Goal: Task Accomplishment & Management: Manage account settings

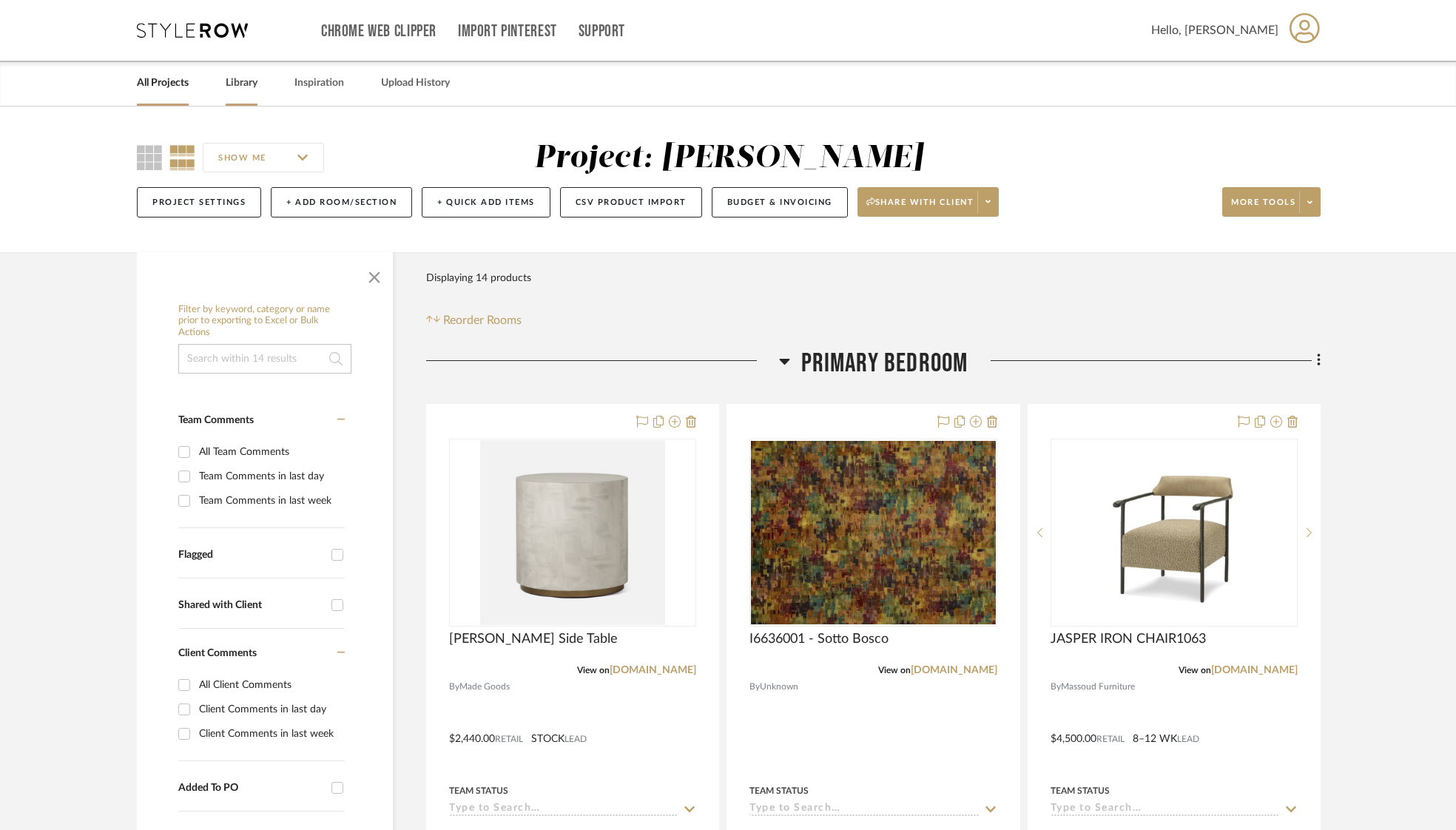
click at [245, 87] on link "Library" at bounding box center [241, 83] width 32 height 20
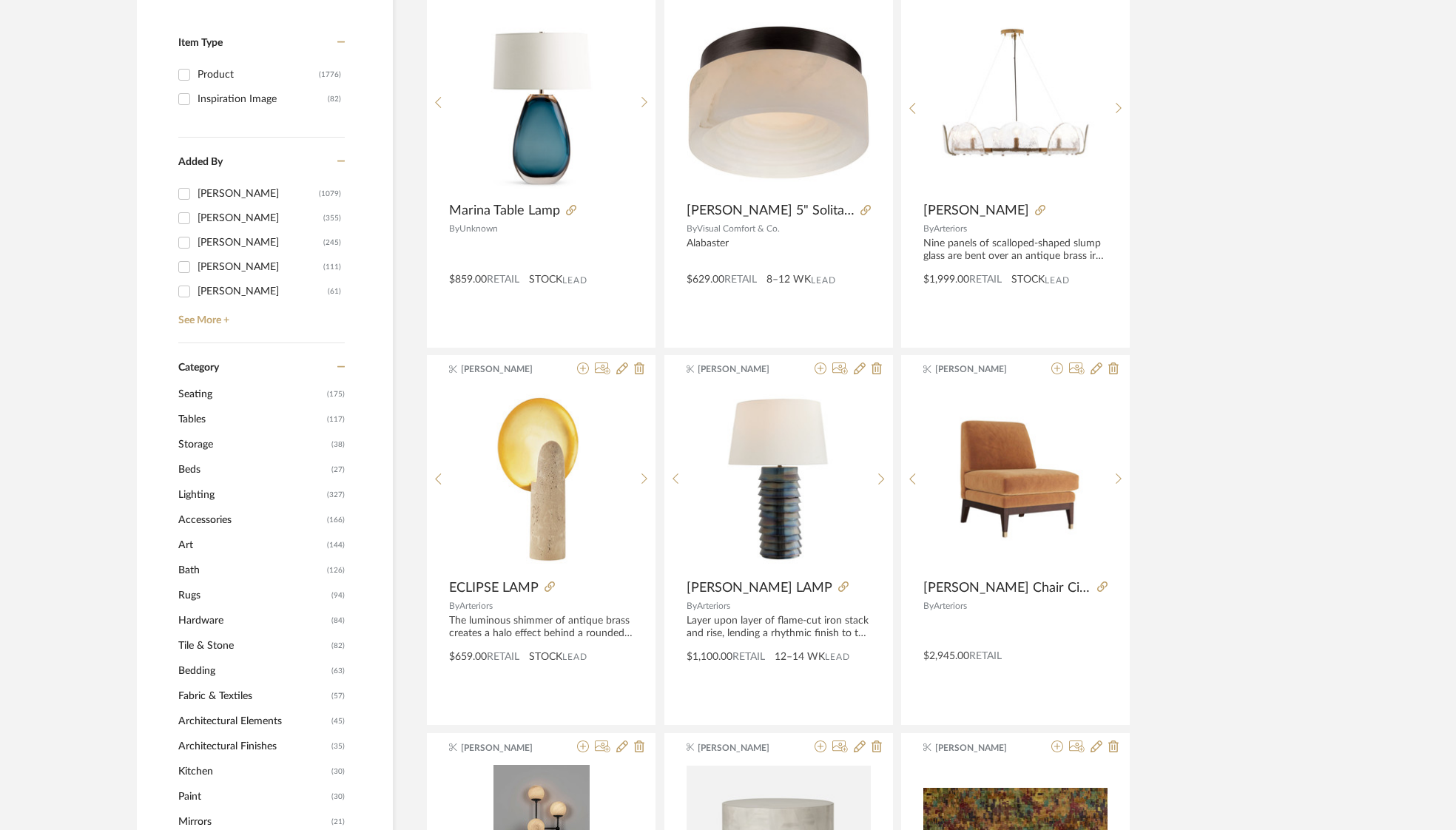
scroll to position [313, 0]
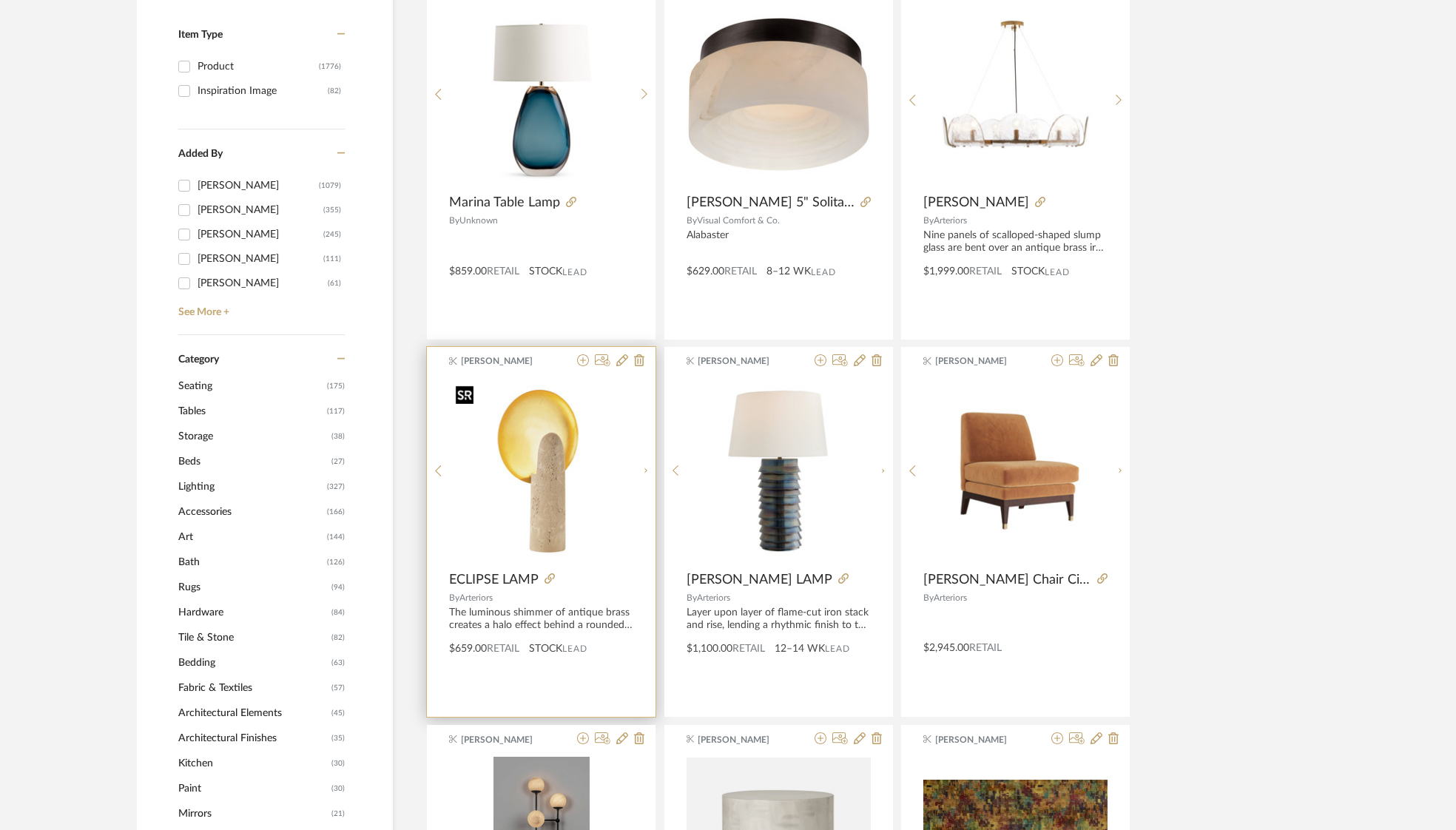
click at [533, 453] on img "0" at bounding box center [553, 472] width 185 height 185
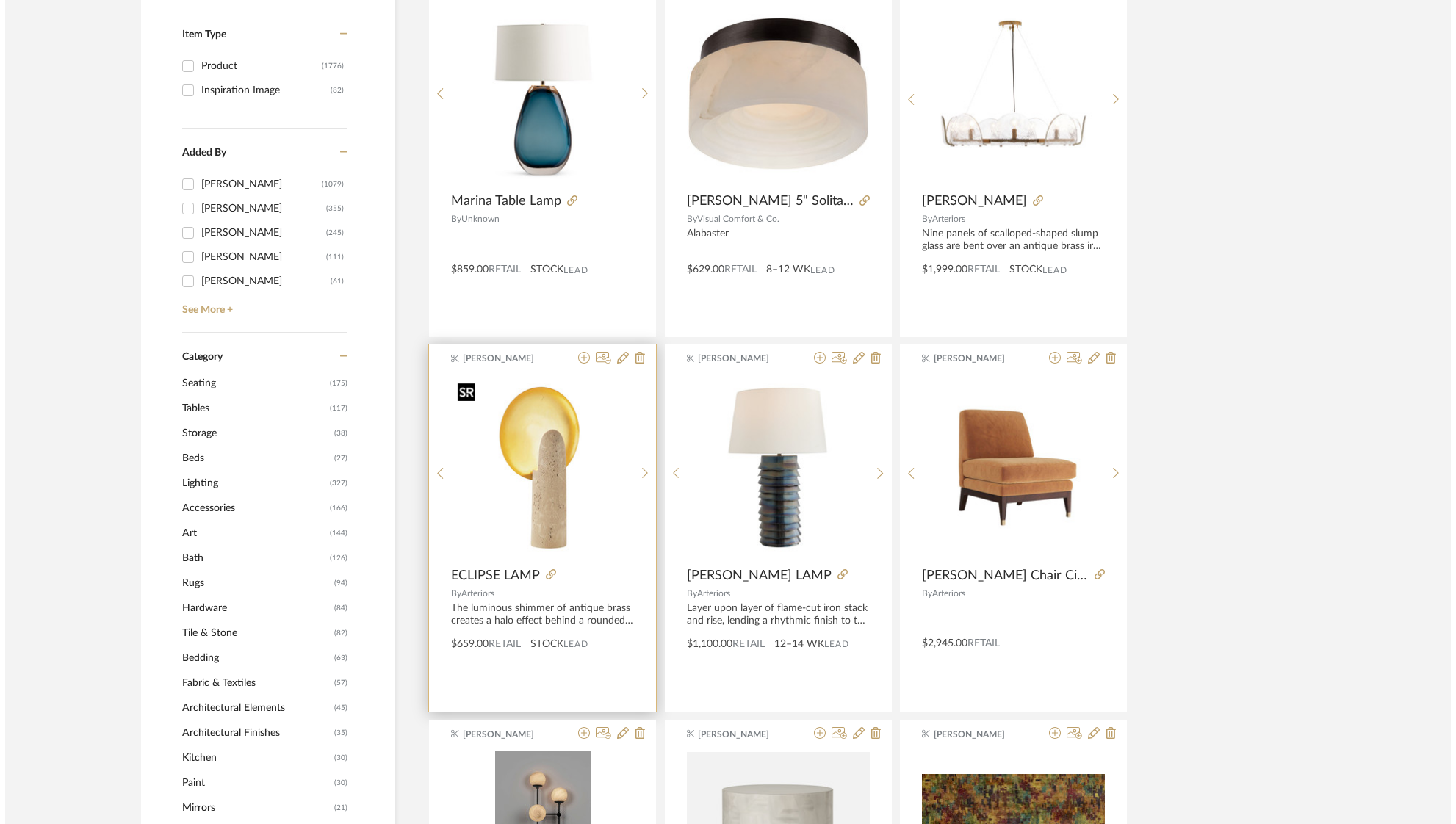
scroll to position [0, 0]
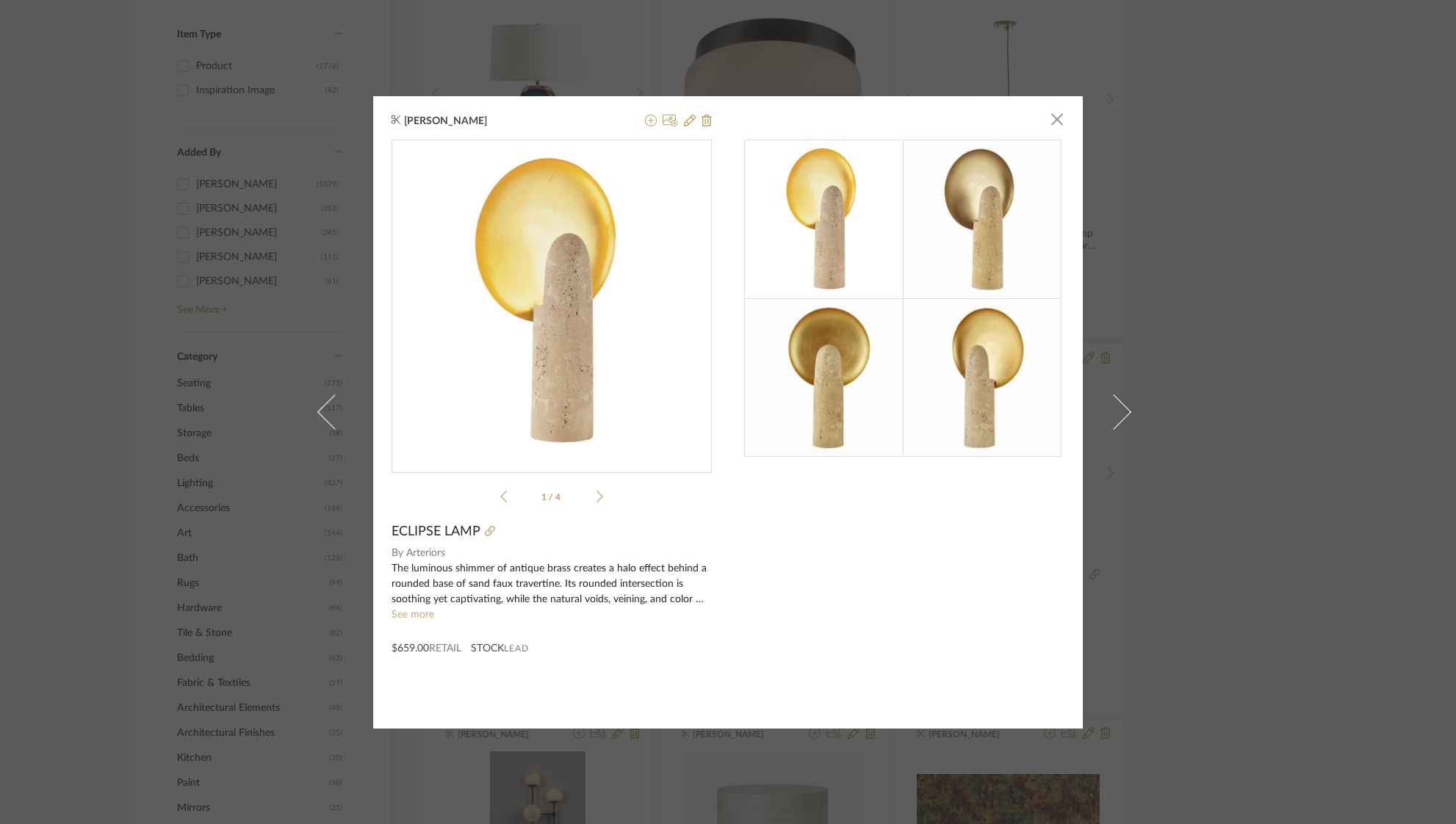
click at [991, 164] on img at bounding box center [982, 218] width 158 height 158
click at [1056, 122] on span "button" at bounding box center [1057, 119] width 29 height 29
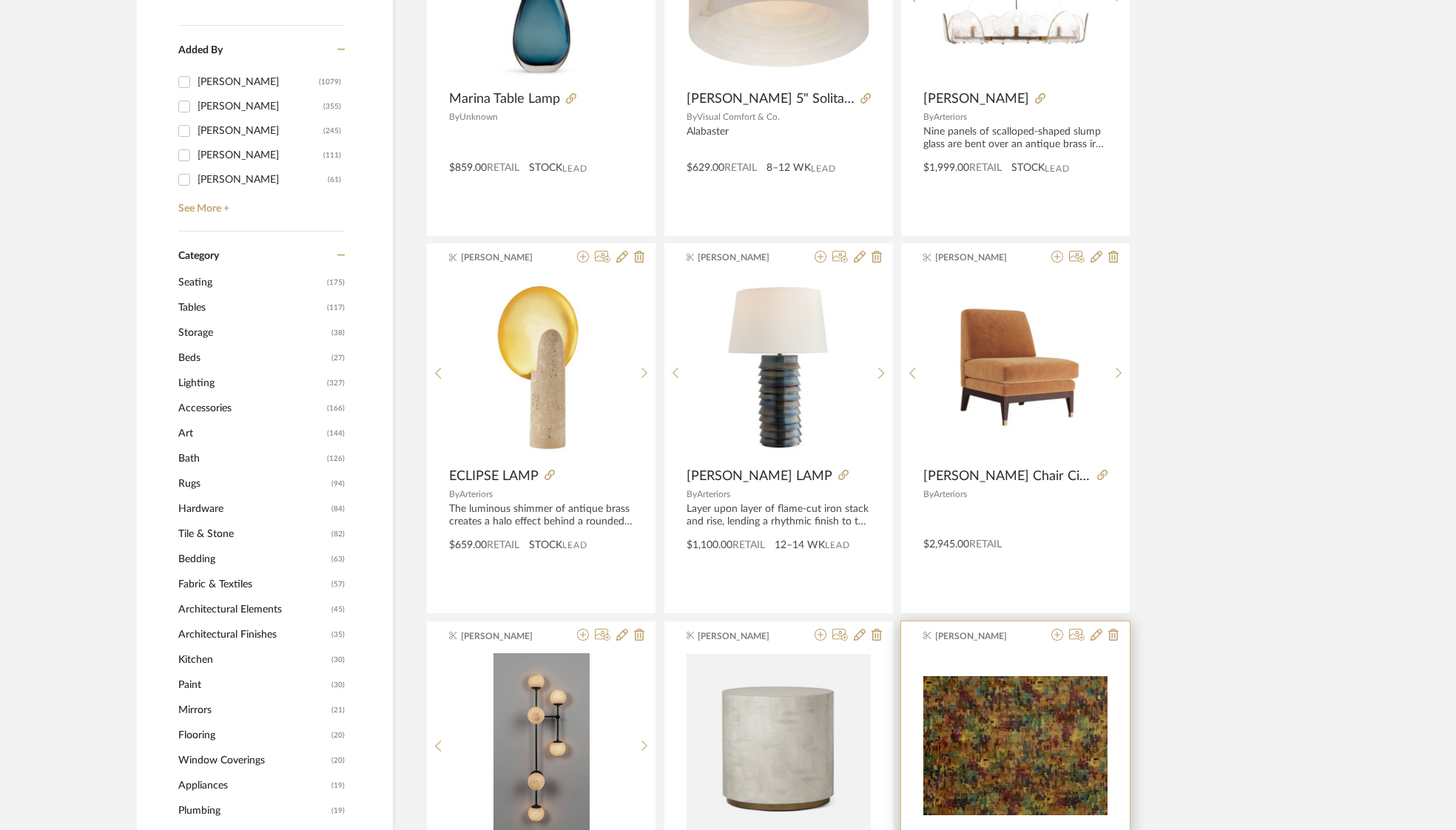
scroll to position [490, 0]
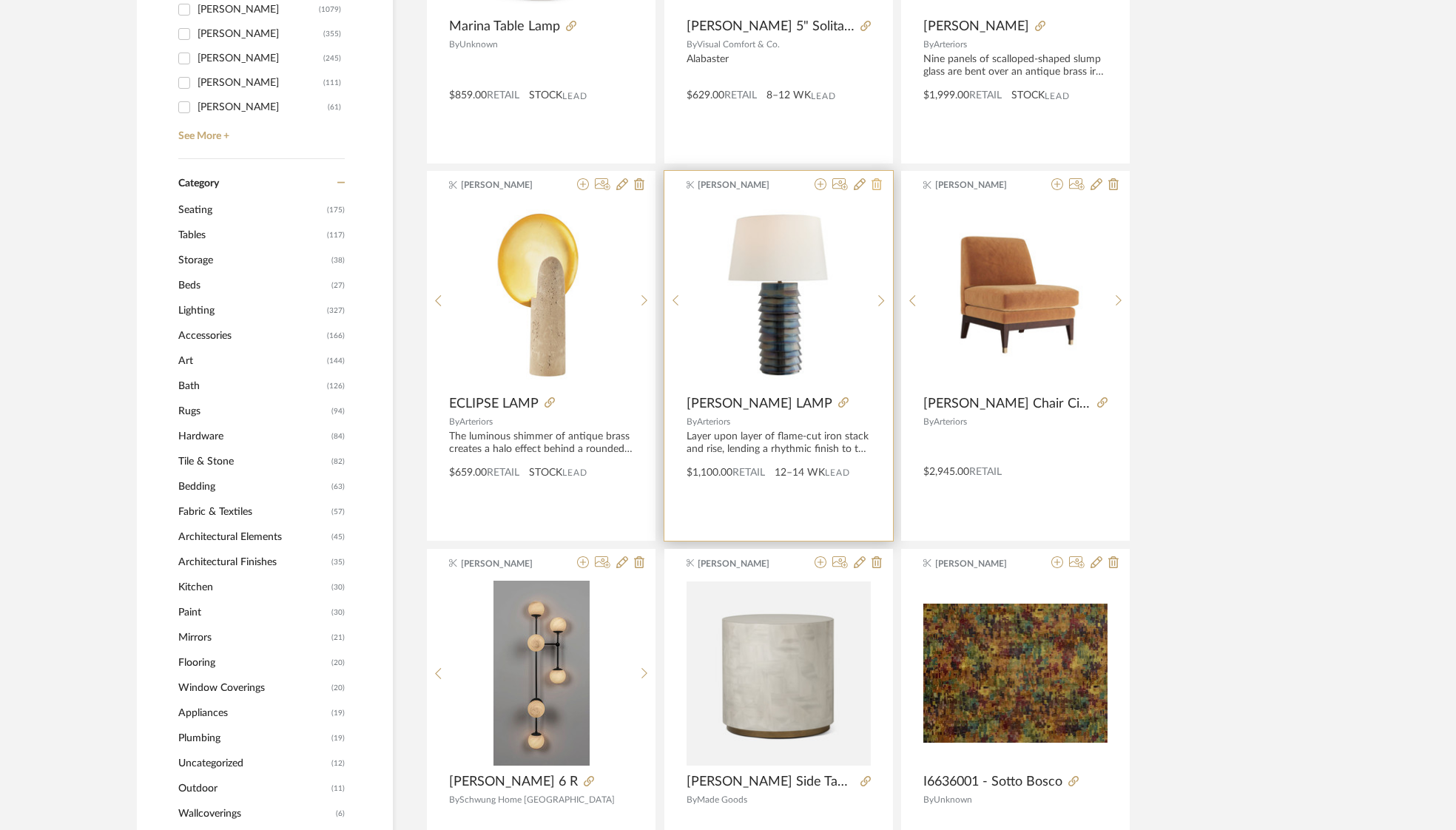
click at [878, 185] on icon at bounding box center [876, 184] width 11 height 11
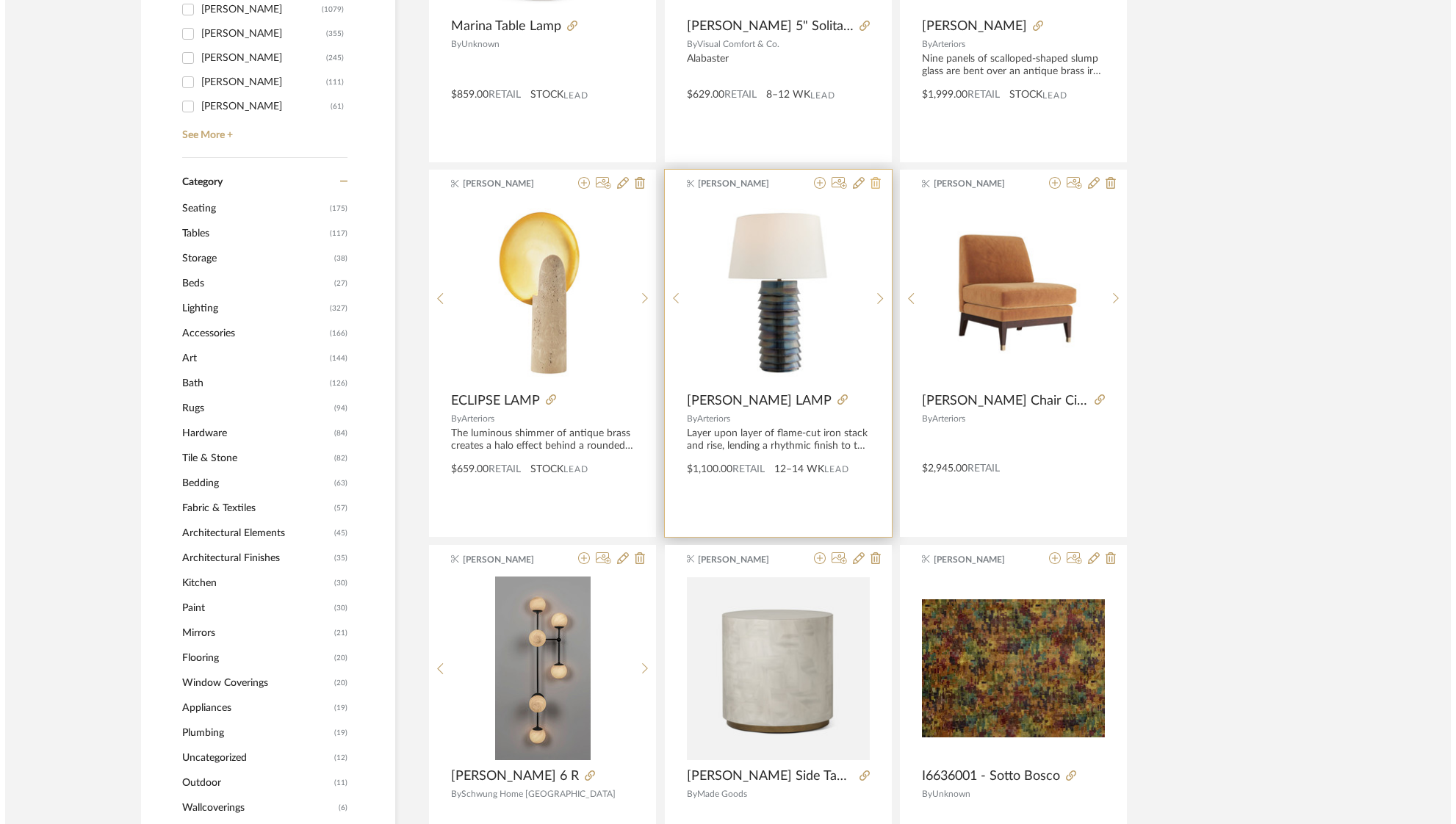
scroll to position [0, 0]
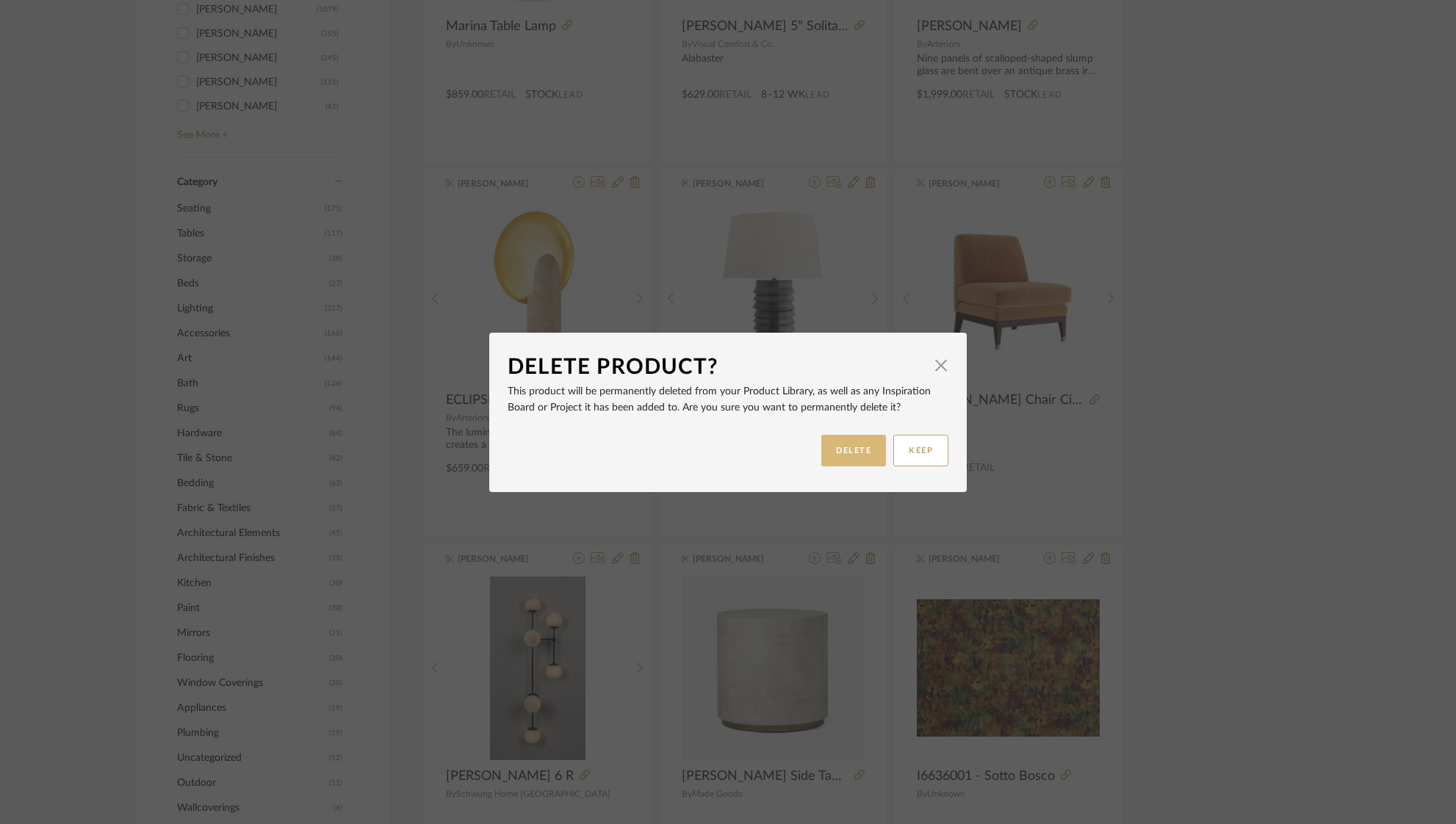
click at [839, 445] on button "DELETE" at bounding box center [854, 449] width 65 height 31
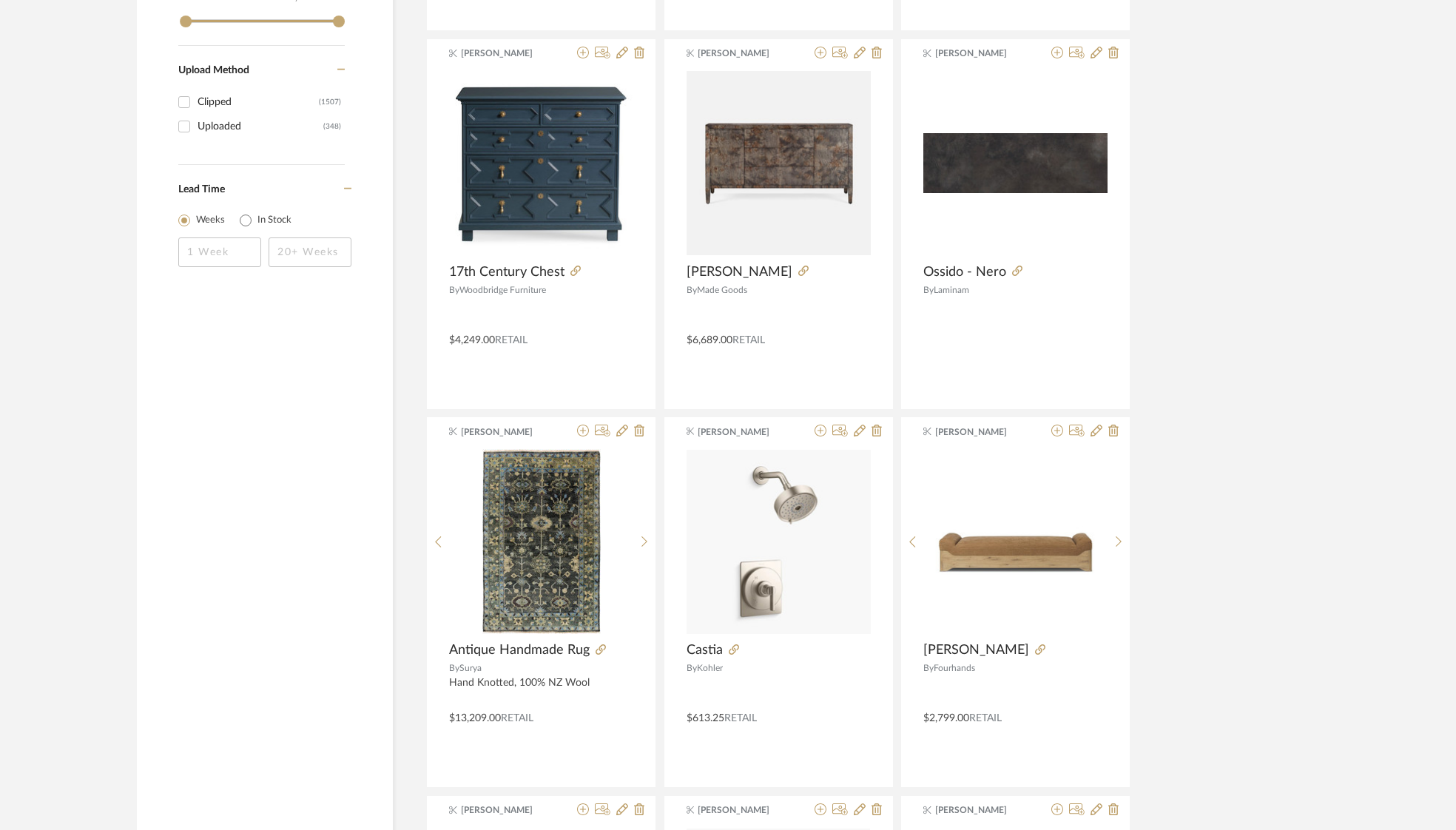
scroll to position [2137, 0]
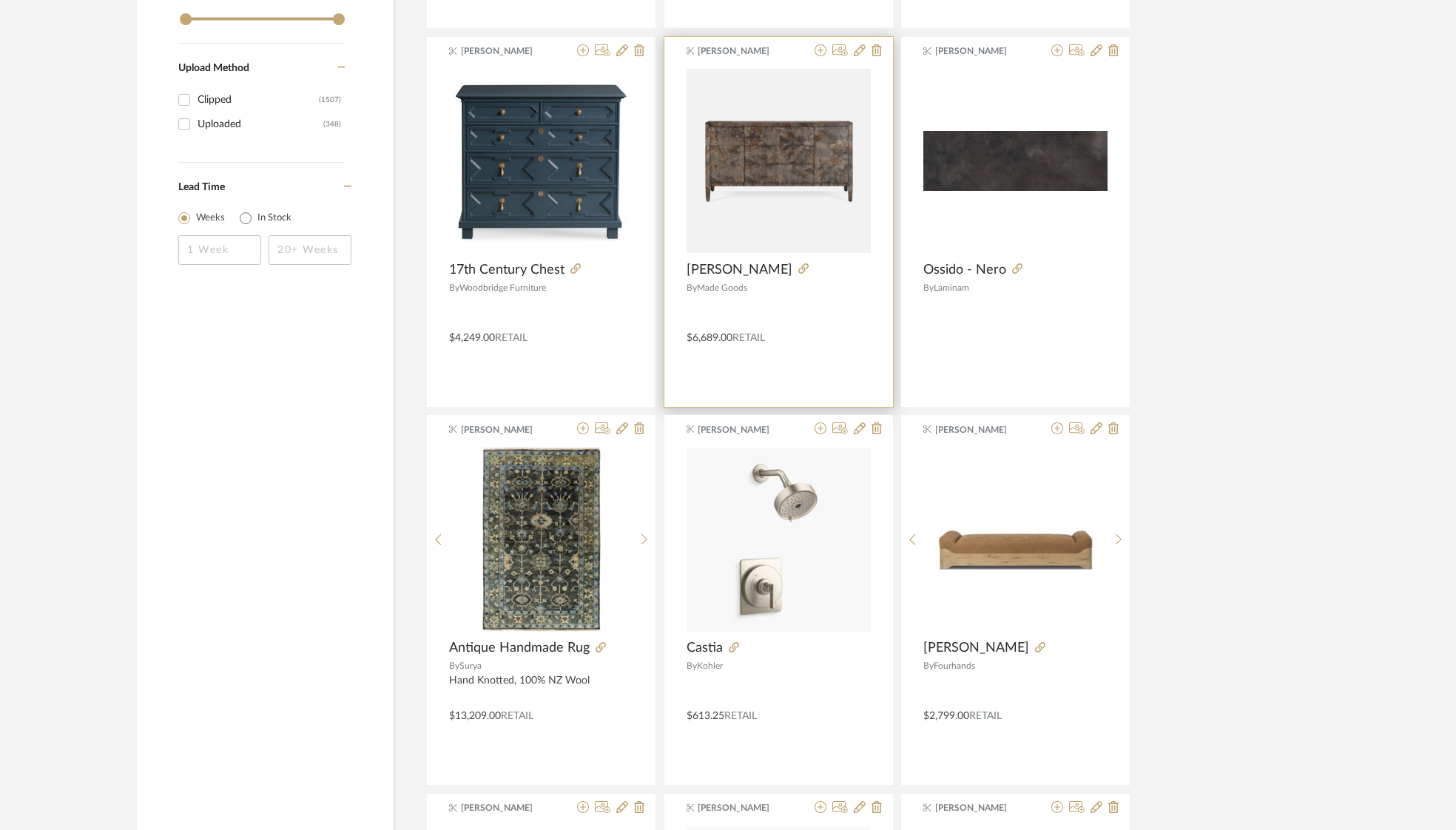
click at [801, 268] on div at bounding box center [831, 269] width 78 height 16
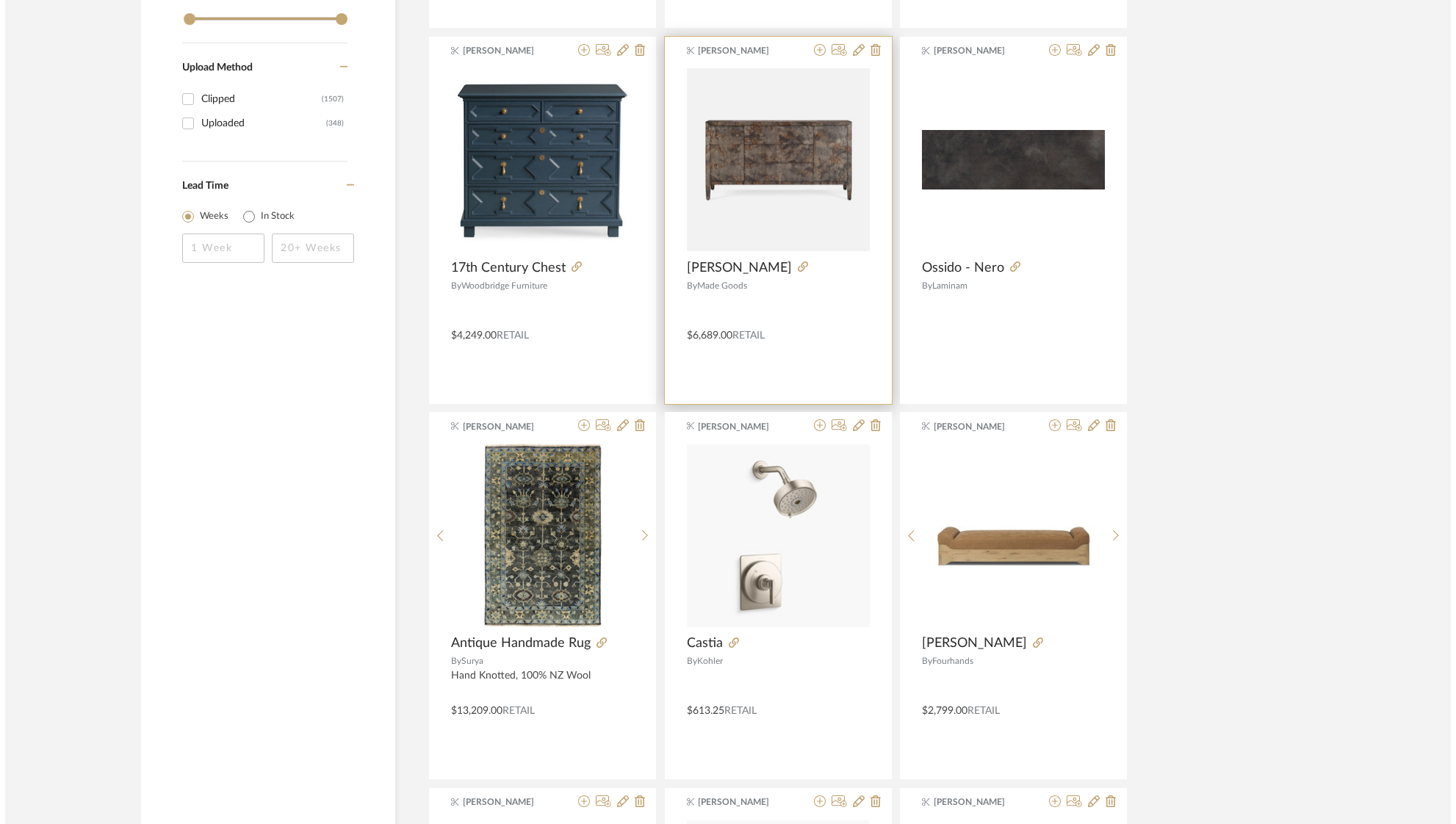
scroll to position [0, 0]
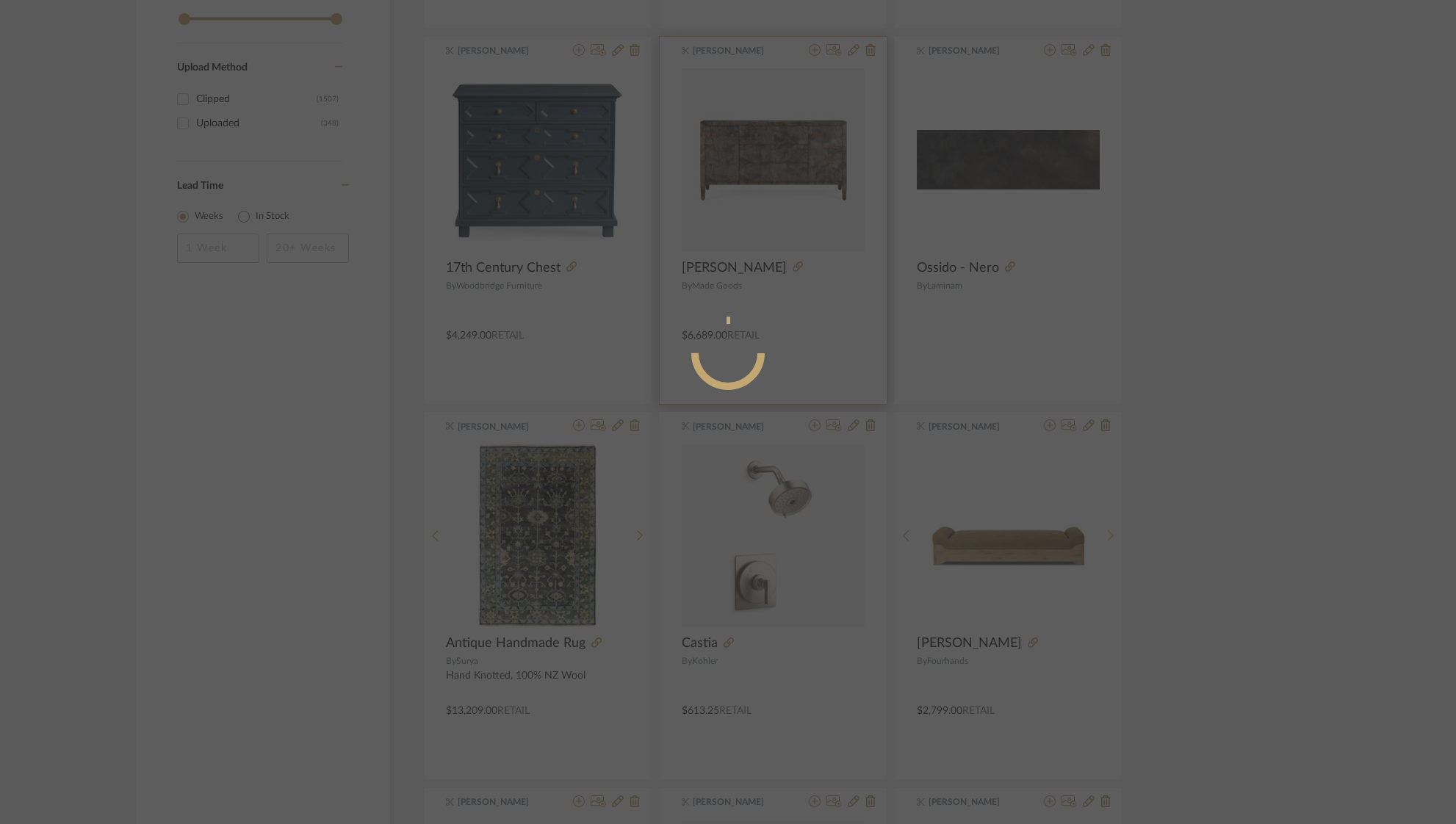
click at [800, 266] on mat-dialog-content at bounding box center [728, 412] width 359 height 632
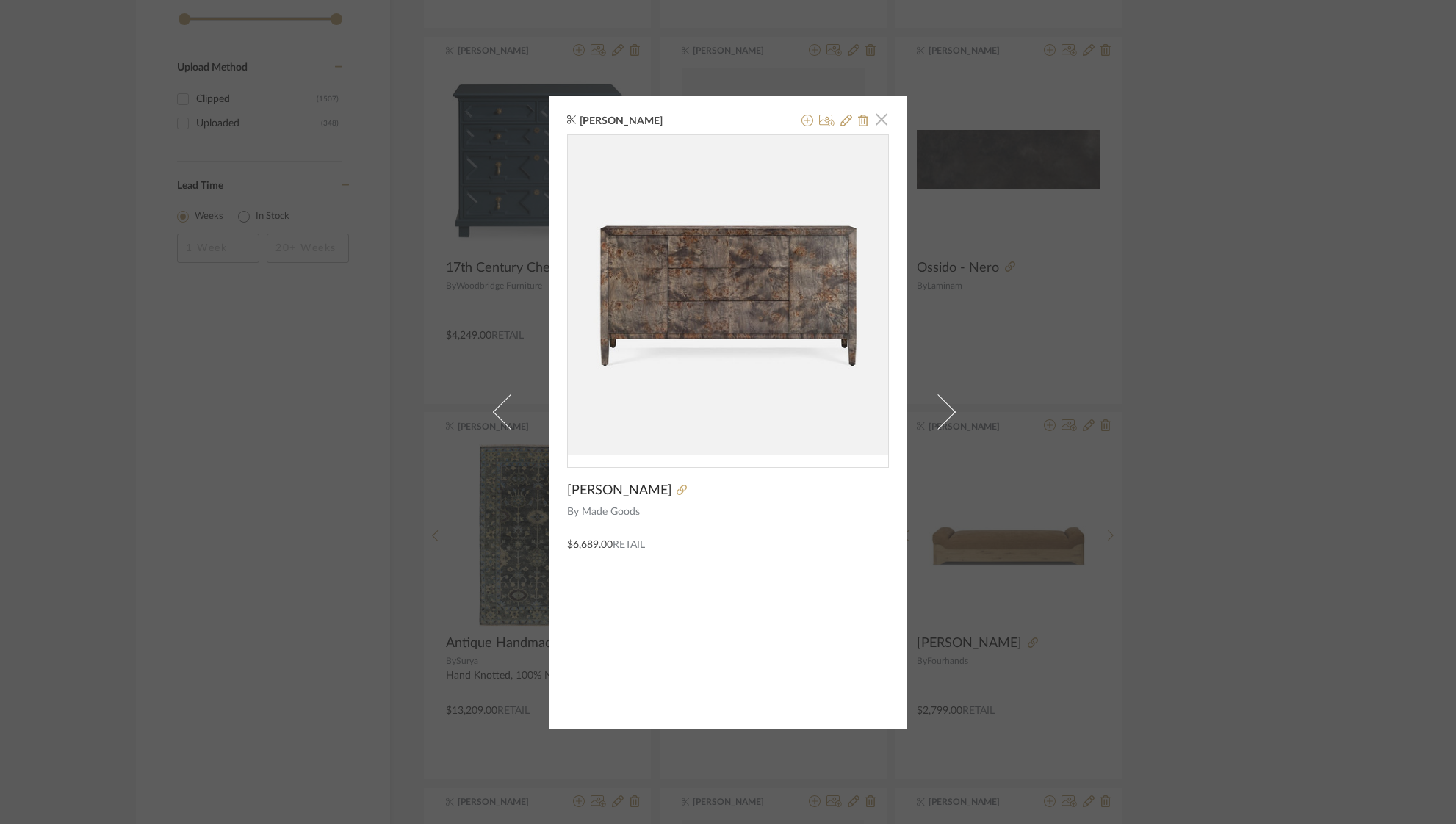
click at [875, 114] on span "button" at bounding box center [881, 119] width 29 height 29
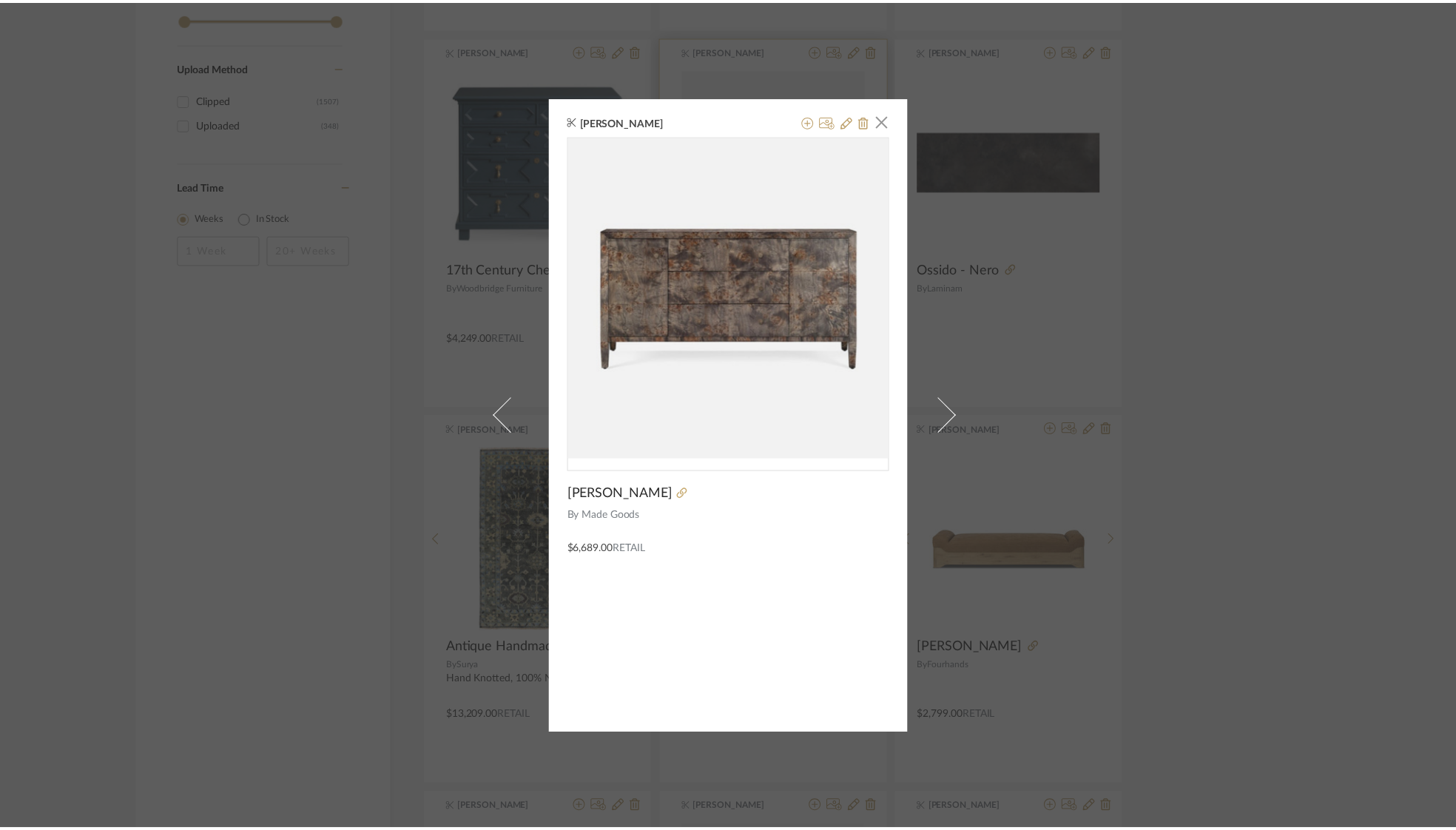
scroll to position [2137, 0]
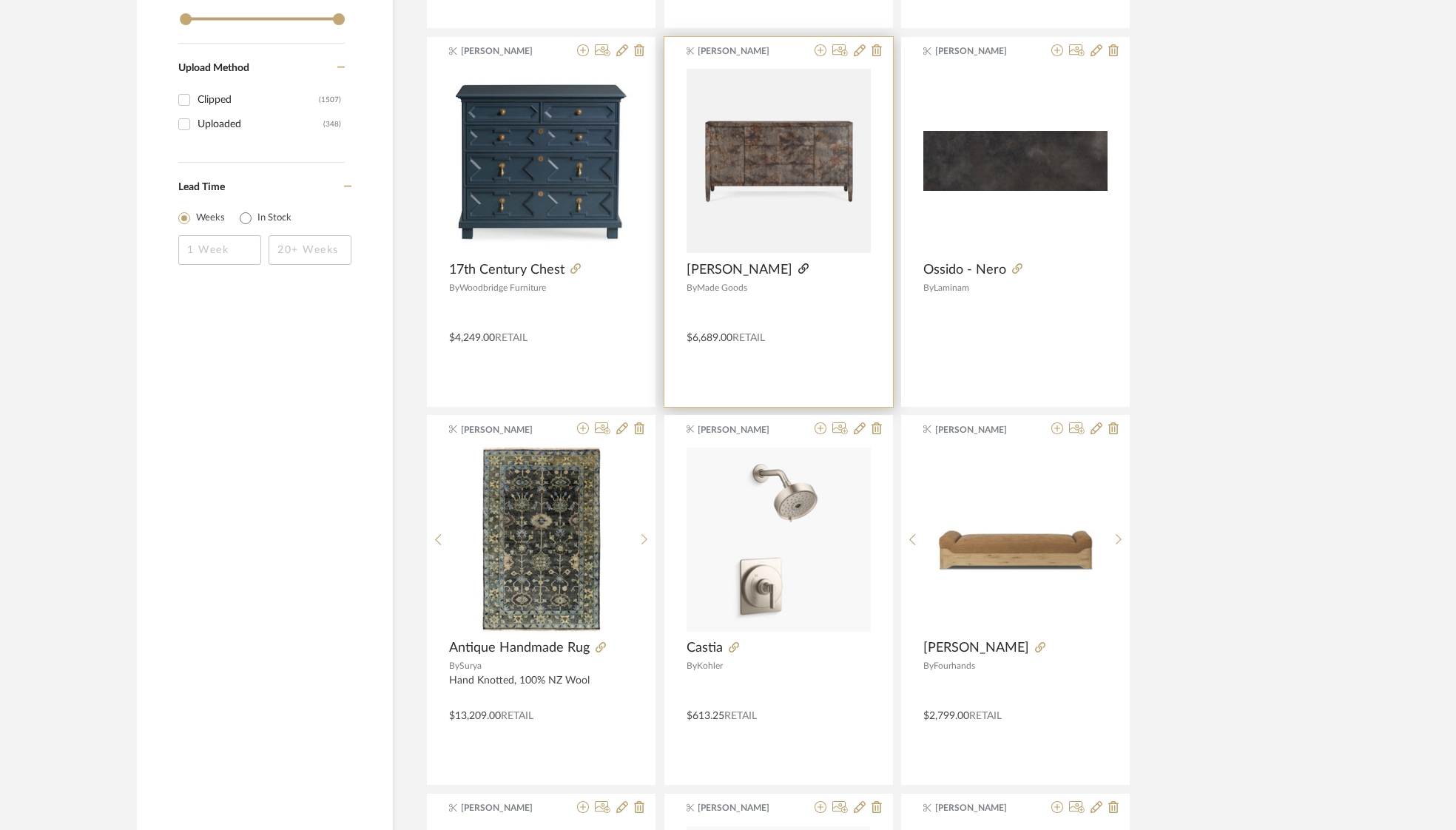
click at [808, 267] on icon at bounding box center [803, 268] width 11 height 11
